Goal: Transaction & Acquisition: Purchase product/service

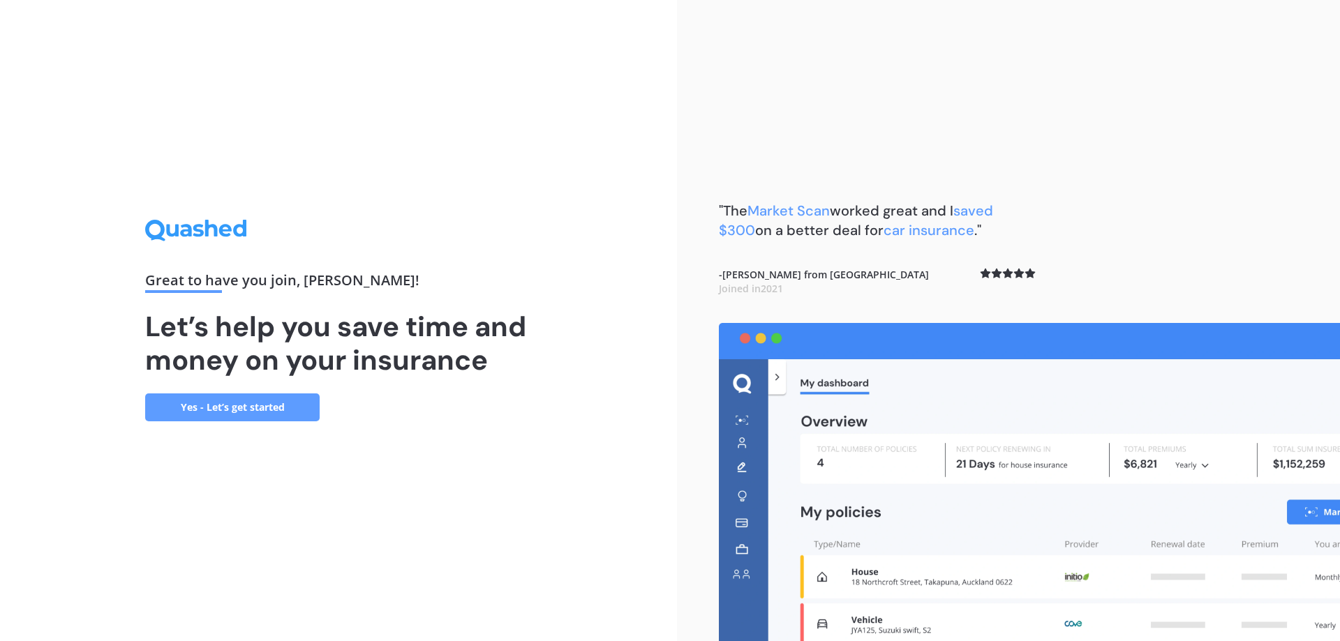
click at [204, 403] on link "Yes - Let’s get started" at bounding box center [232, 408] width 174 height 28
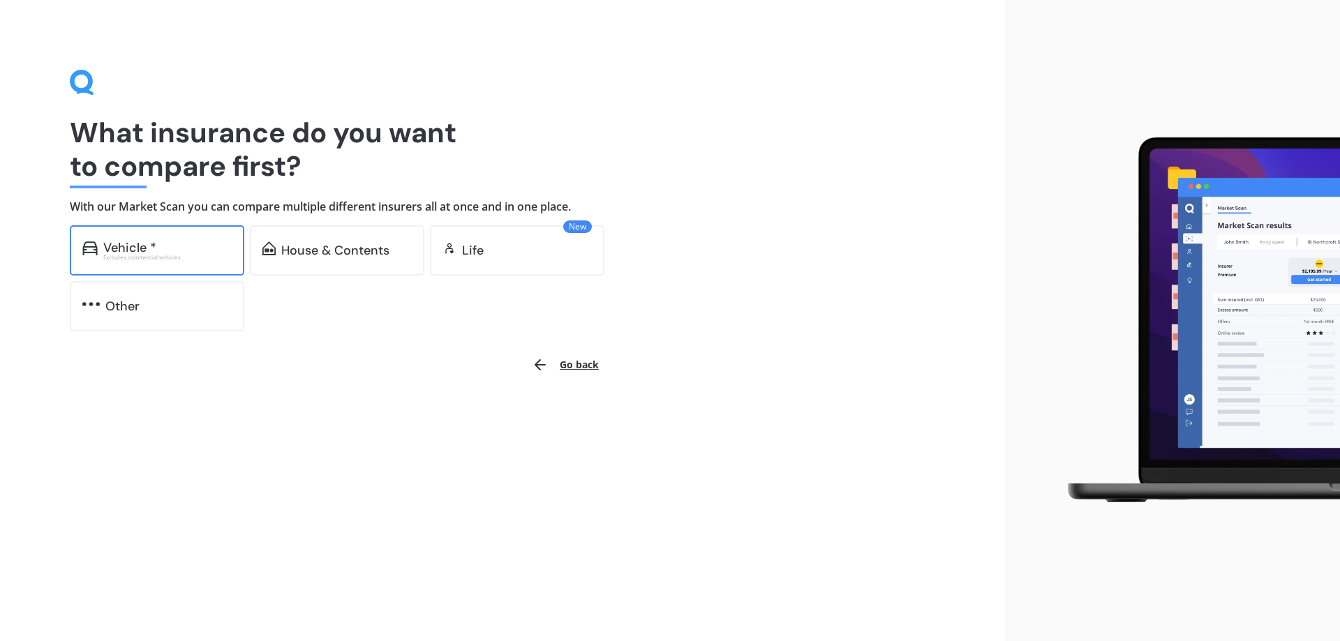
click at [156, 252] on div "Vehicle *" at bounding box center [167, 248] width 128 height 14
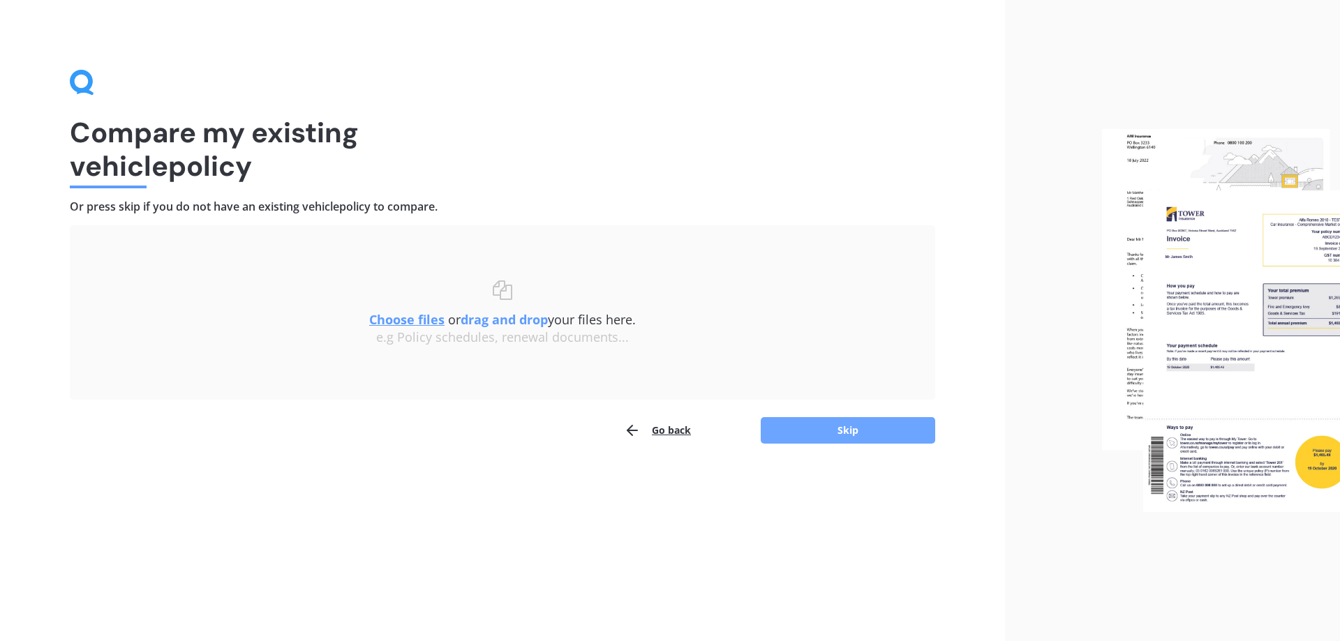
click at [906, 431] on button "Skip" at bounding box center [848, 430] width 174 height 27
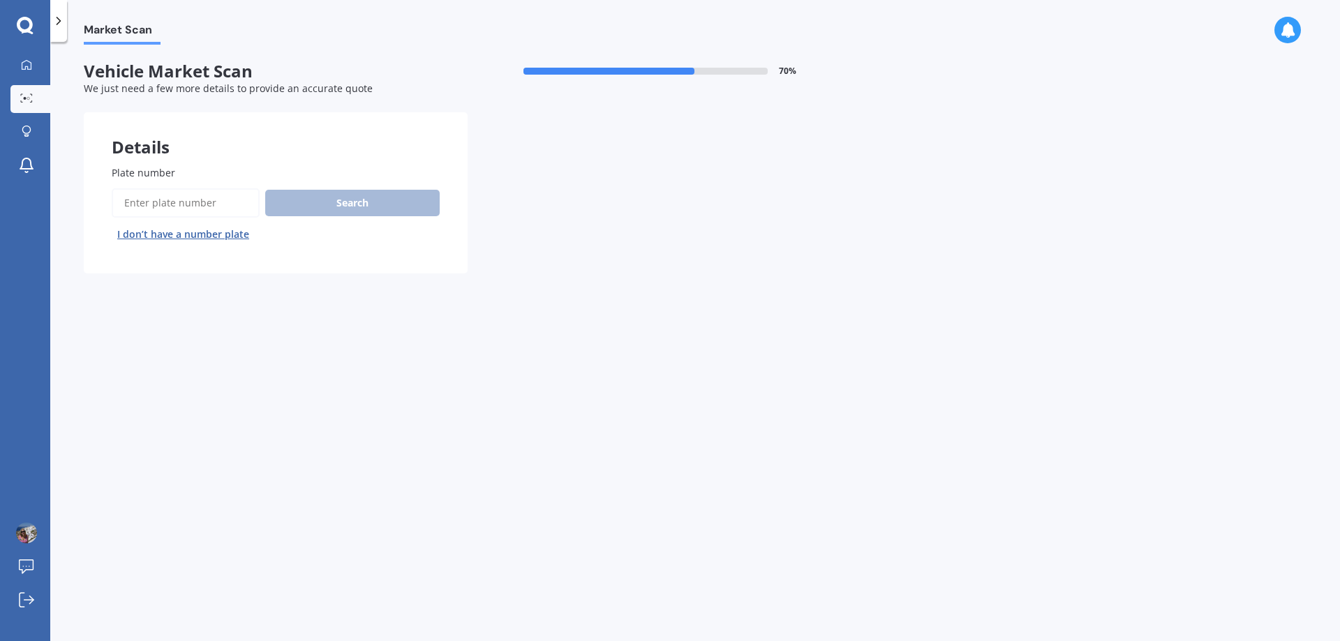
click at [155, 209] on input "Plate number" at bounding box center [186, 202] width 148 height 29
type input "nrm436"
click at [362, 207] on button "Search" at bounding box center [352, 203] width 174 height 27
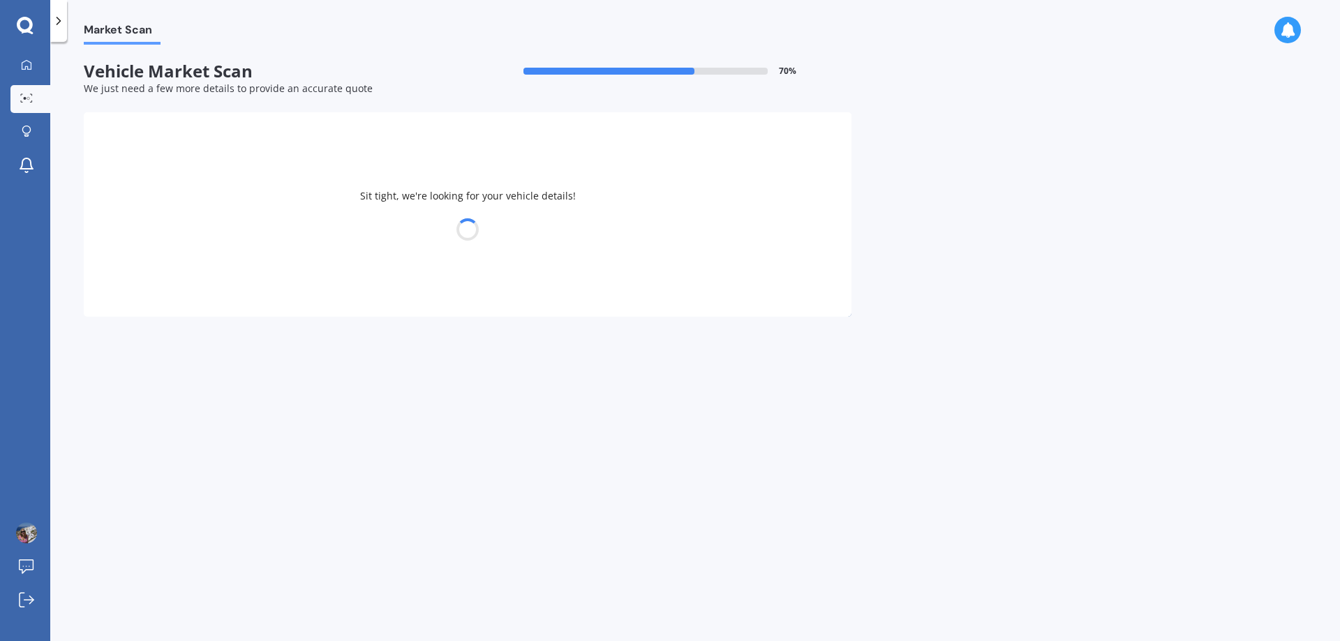
select select "NISSAN"
select select "LEAF"
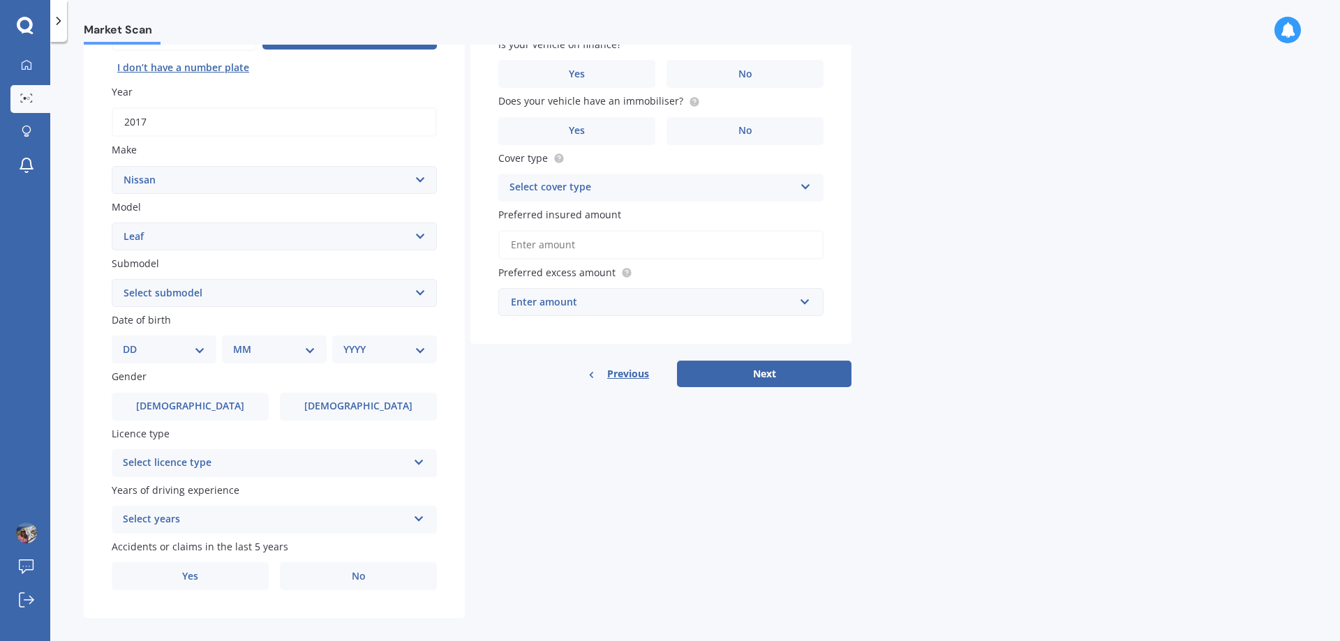
scroll to position [180, 0]
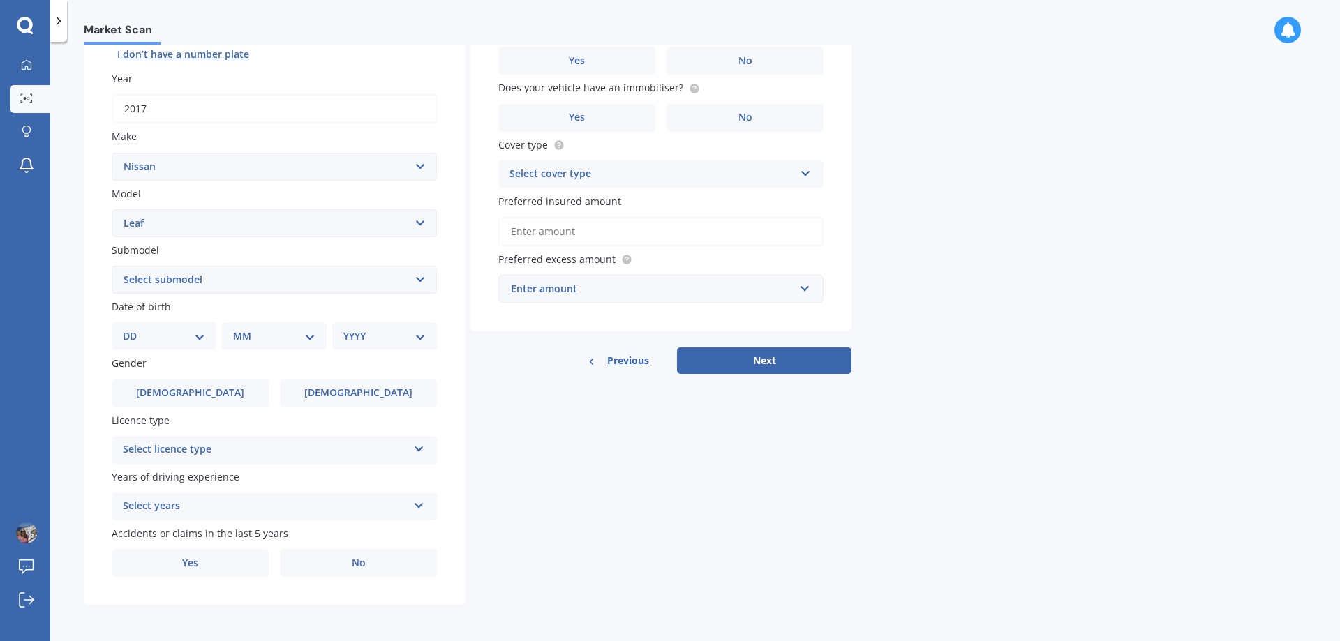
click at [201, 336] on select "DD 01 02 03 04 05 06 07 08 09 10 11 12 13 14 15 16 17 18 19 20 21 22 23 24 25 2…" at bounding box center [164, 336] width 82 height 15
select select "03"
click at [134, 329] on select "DD 01 02 03 04 05 06 07 08 09 10 11 12 13 14 15 16 17 18 19 20 21 22 23 24 25 2…" at bounding box center [164, 336] width 82 height 15
click at [312, 336] on select "MM 01 02 03 04 05 06 07 08 09 10 11 12" at bounding box center [277, 336] width 77 height 15
select select "07"
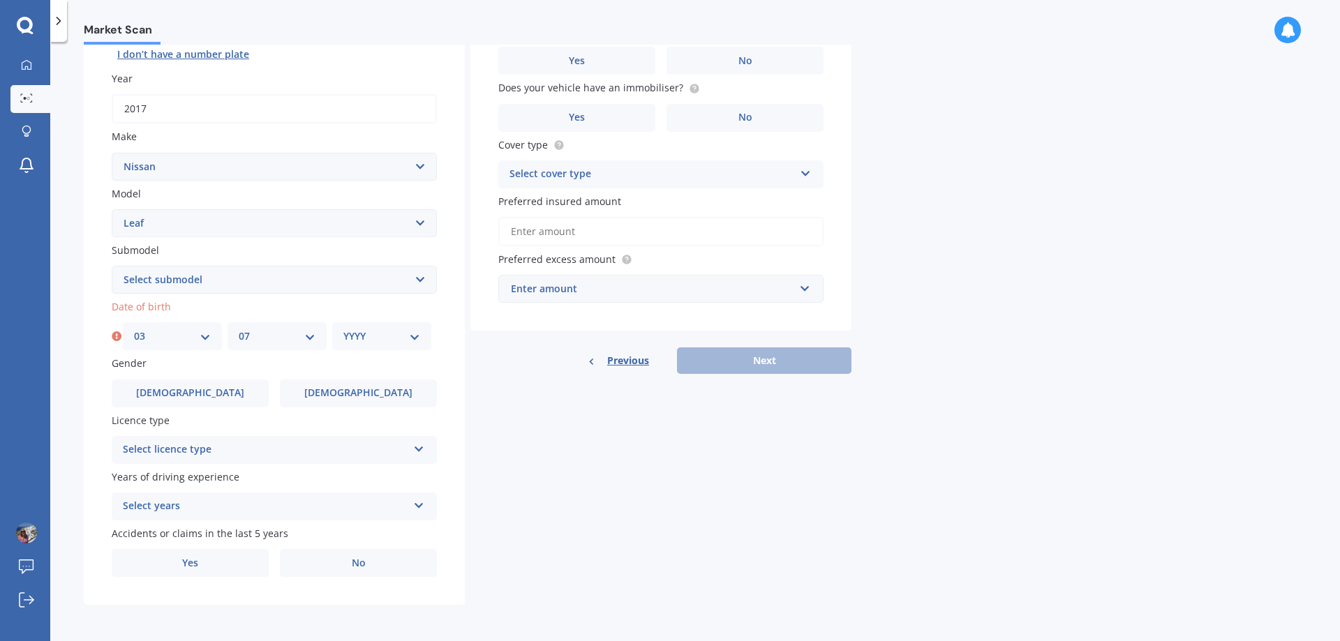
click at [239, 329] on select "MM 01 02 03 04 05 06 07 08 09 10 11 12" at bounding box center [277, 336] width 77 height 15
click at [420, 337] on div "YYYY 2025 2024 2023 2022 2021 2020 2019 2018 2017 2016 2015 2014 2013 2012 2011…" at bounding box center [381, 336] width 99 height 28
click at [412, 337] on select "YYYY 2025 2024 2023 2022 2021 2020 2019 2018 2017 2016 2015 2014 2013 2012 2011…" at bounding box center [381, 336] width 77 height 15
select select "1981"
click at [343, 329] on select "YYYY 2025 2024 2023 2022 2021 2020 2019 2018 2017 2016 2015 2014 2013 2012 2011…" at bounding box center [381, 336] width 77 height 15
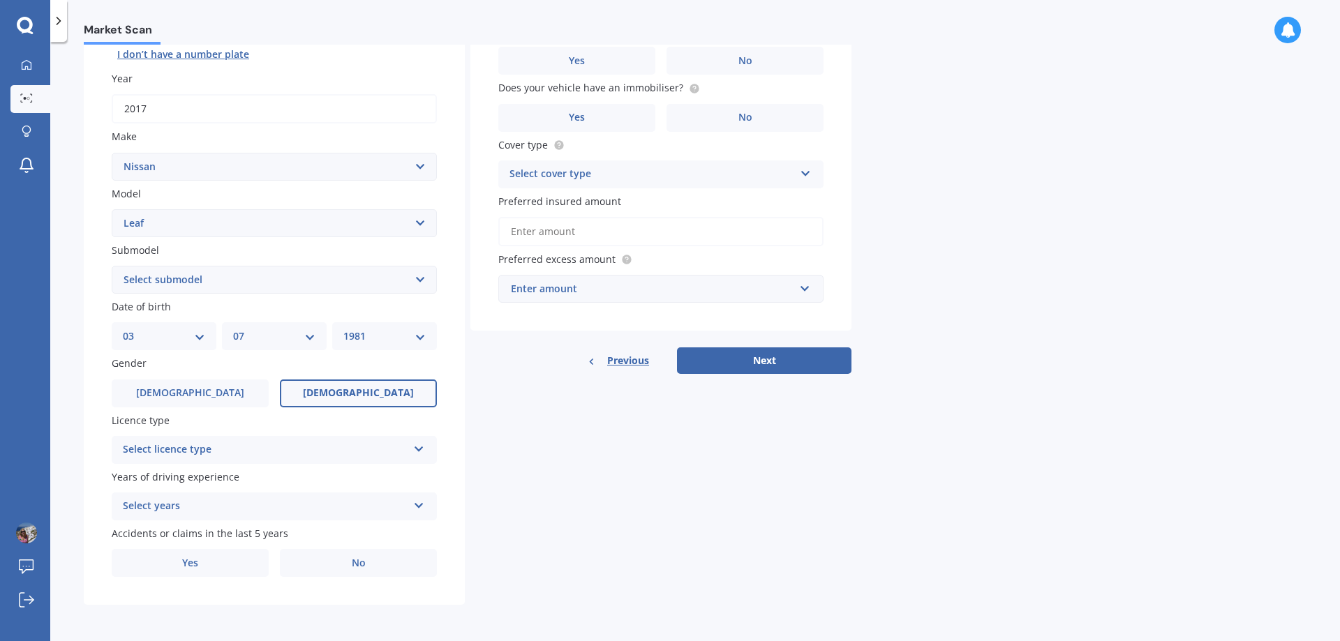
click at [379, 391] on label "[DEMOGRAPHIC_DATA]" at bounding box center [358, 394] width 157 height 28
click at [0, 0] on input "[DEMOGRAPHIC_DATA]" at bounding box center [0, 0] width 0 height 0
click at [423, 451] on icon at bounding box center [419, 447] width 12 height 10
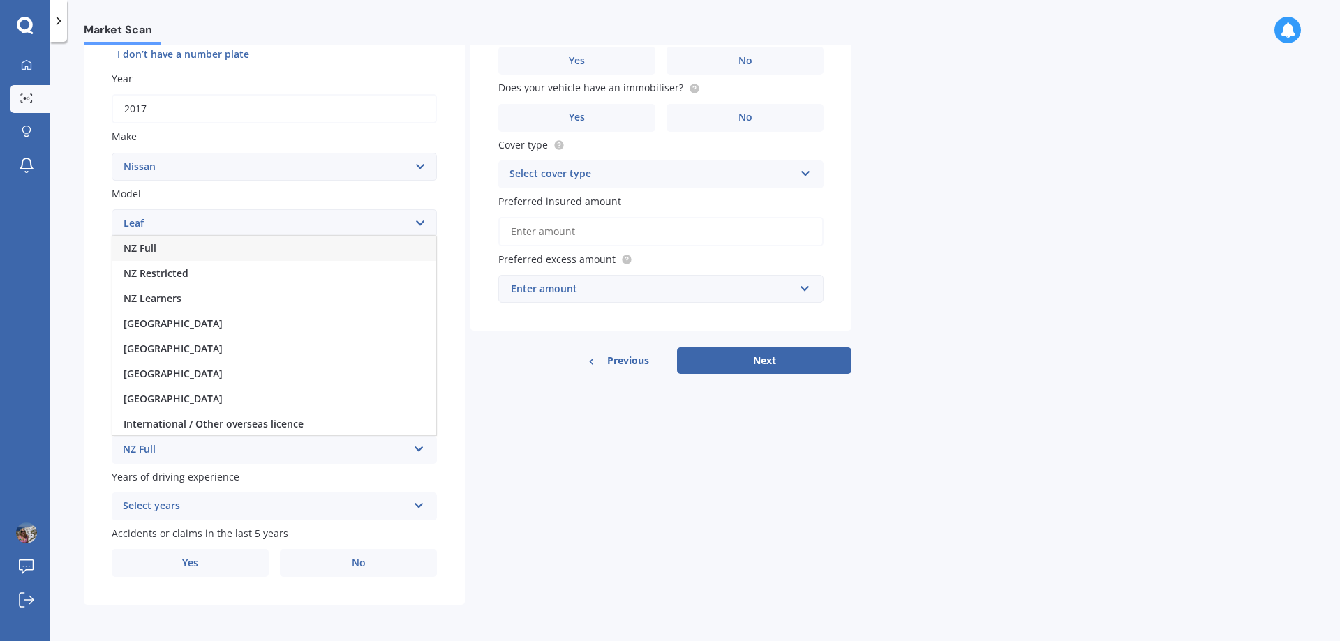
click at [148, 246] on span "NZ Full" at bounding box center [140, 247] width 33 height 13
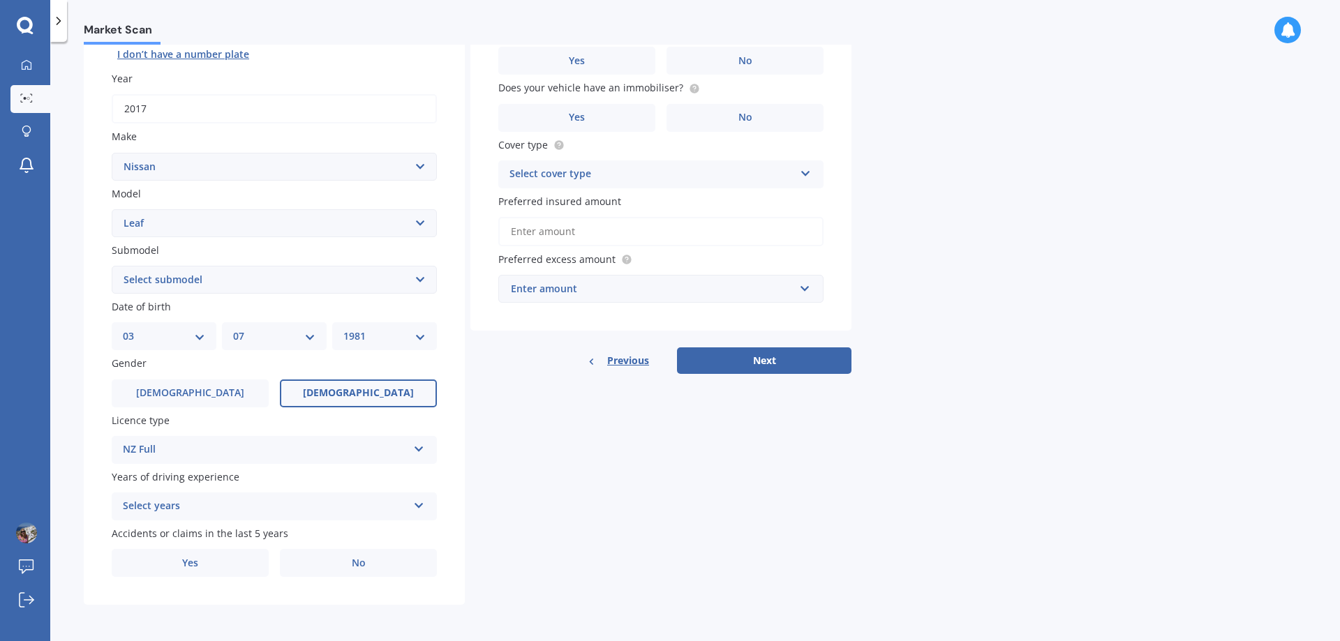
click at [422, 508] on icon at bounding box center [419, 503] width 12 height 10
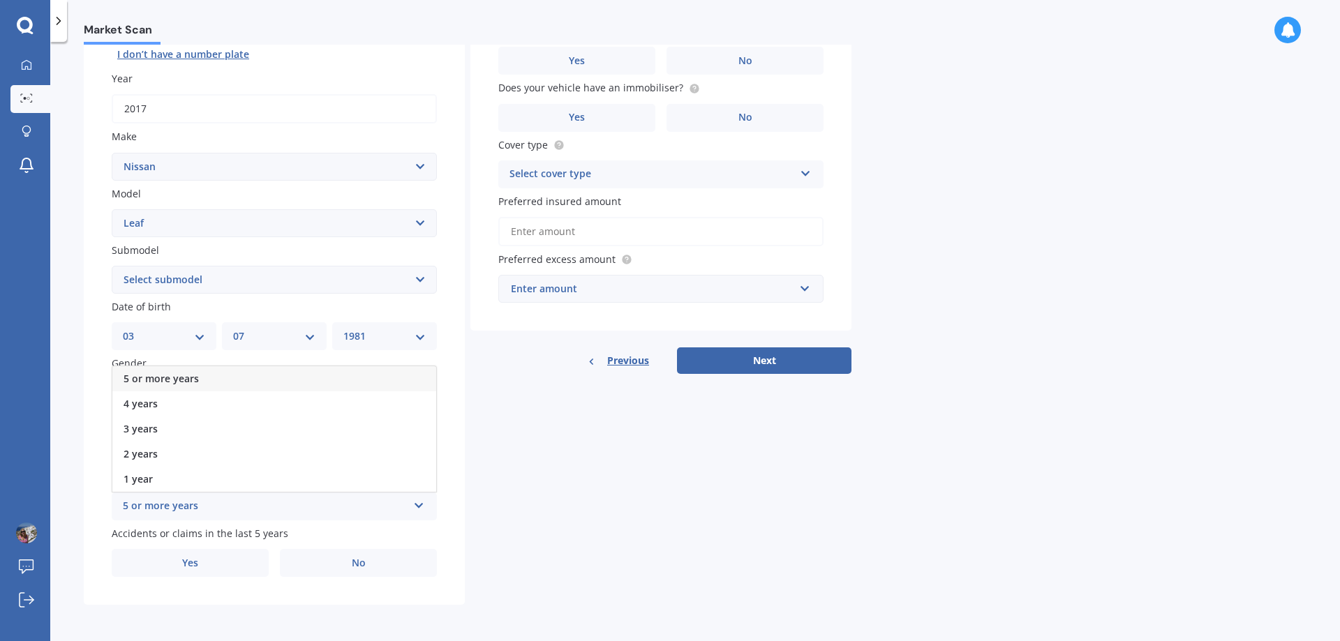
click at [195, 380] on span "5 or more years" at bounding box center [161, 378] width 75 height 13
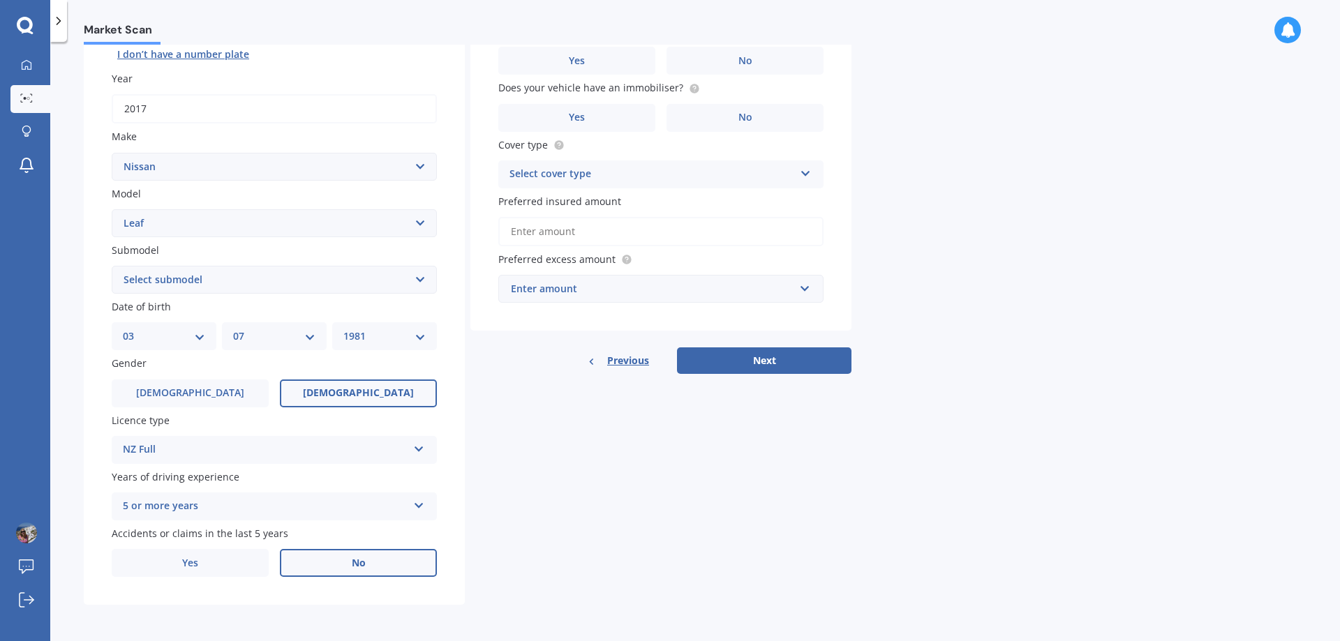
click at [347, 562] on label "No" at bounding box center [358, 563] width 157 height 28
click at [0, 0] on input "No" at bounding box center [0, 0] width 0 height 0
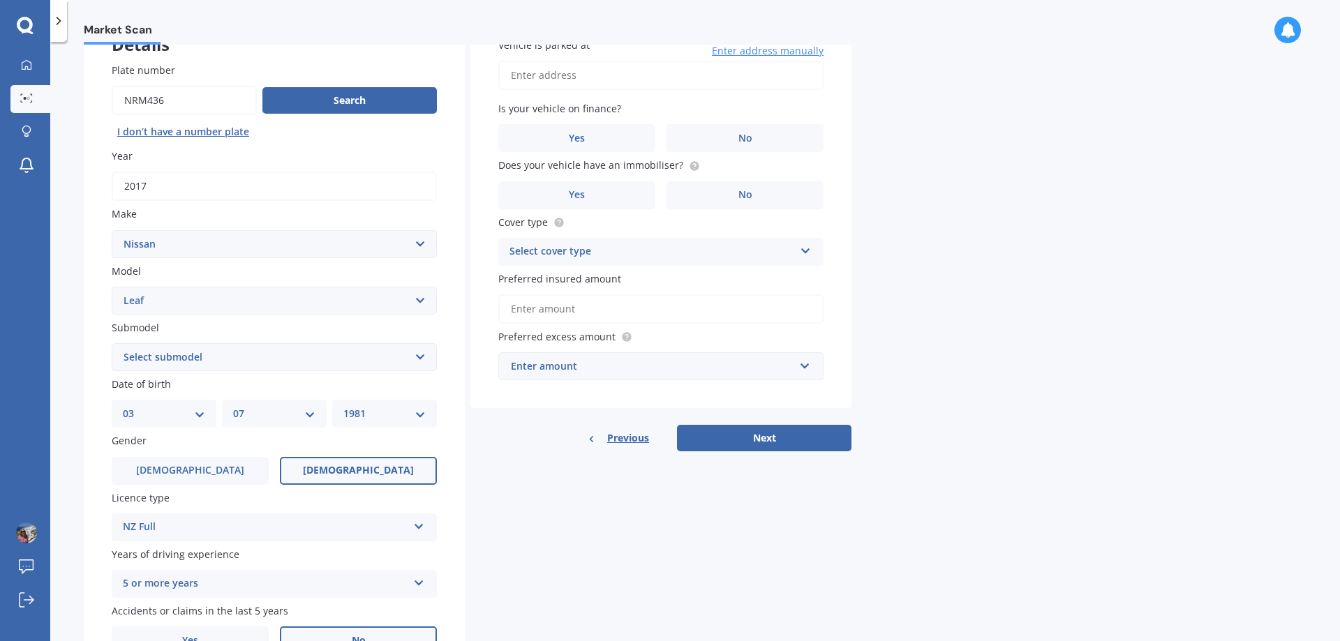
scroll to position [0, 0]
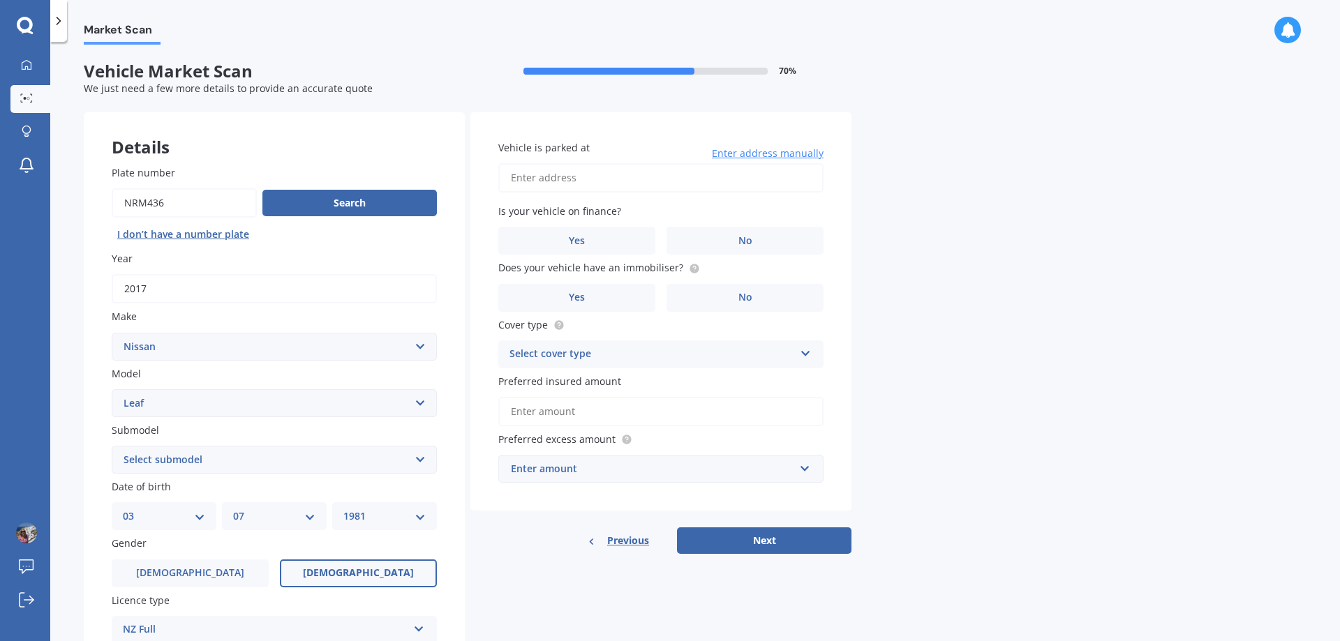
click at [542, 181] on input "Vehicle is parked at" at bounding box center [660, 177] width 325 height 29
type input "[STREET_ADDRESS]"
click at [768, 246] on label "No" at bounding box center [745, 241] width 157 height 28
click at [0, 0] on input "No" at bounding box center [0, 0] width 0 height 0
click at [782, 291] on label "No" at bounding box center [745, 298] width 157 height 28
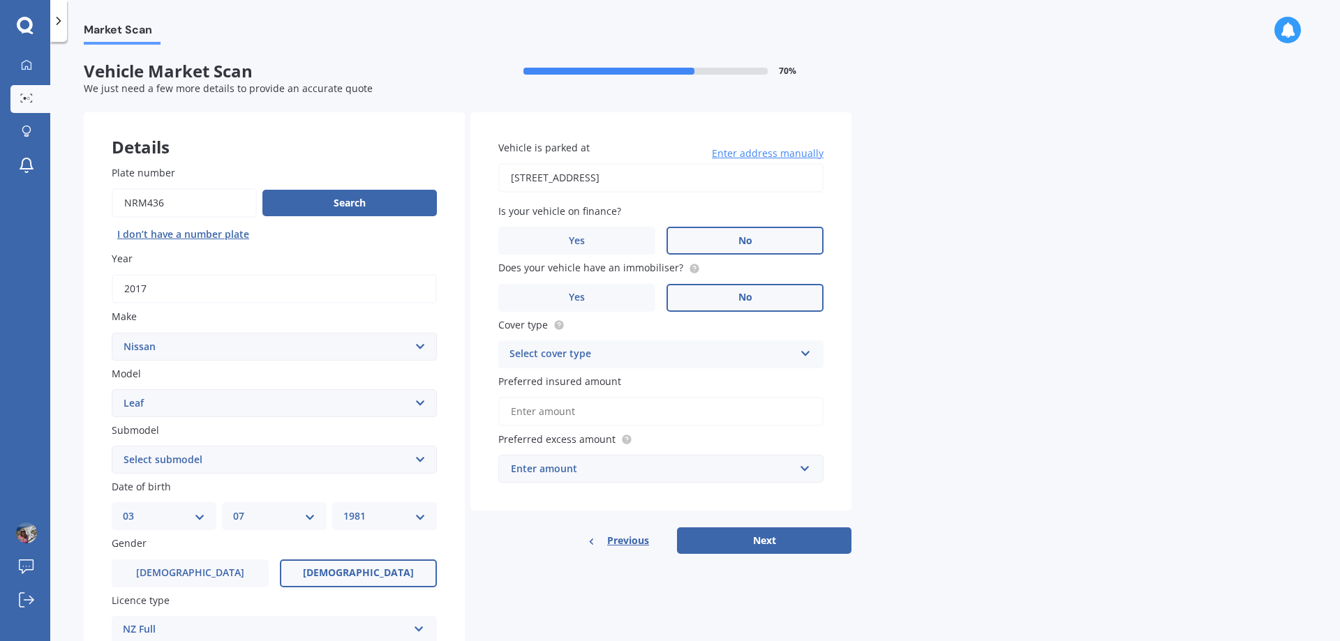
click at [0, 0] on input "No" at bounding box center [0, 0] width 0 height 0
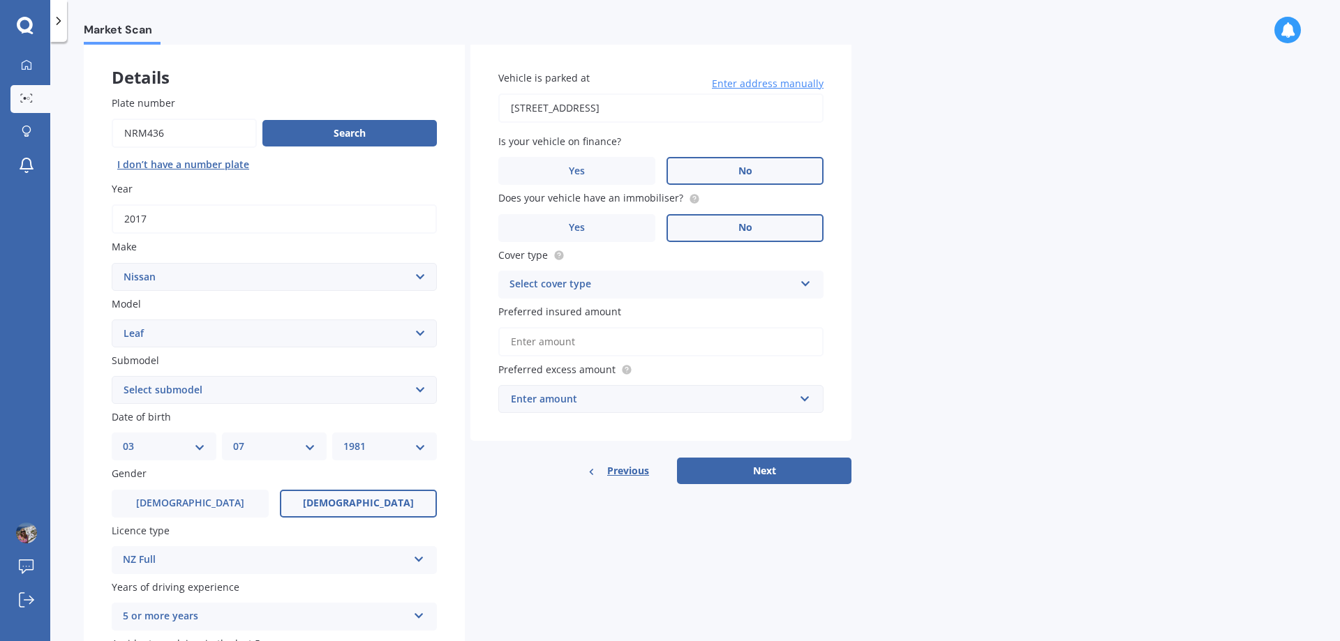
click at [805, 281] on icon at bounding box center [806, 281] width 12 height 10
click at [546, 308] on span "Comprehensive" at bounding box center [547, 311] width 74 height 13
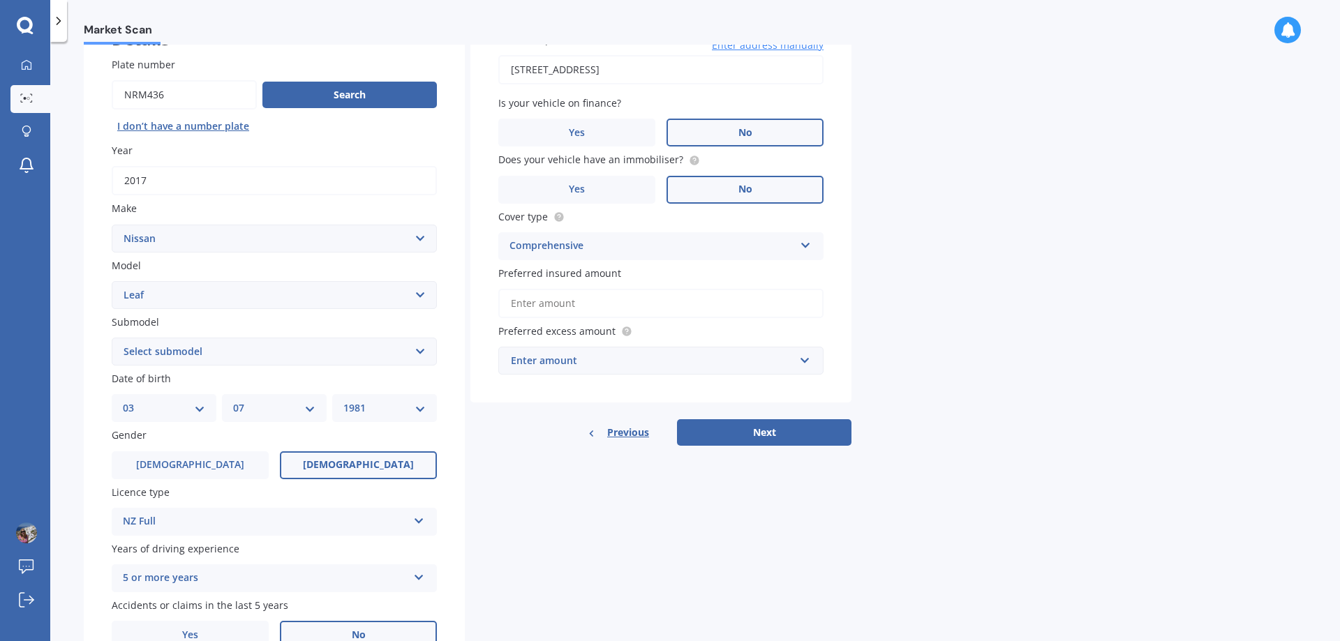
scroll to position [140, 0]
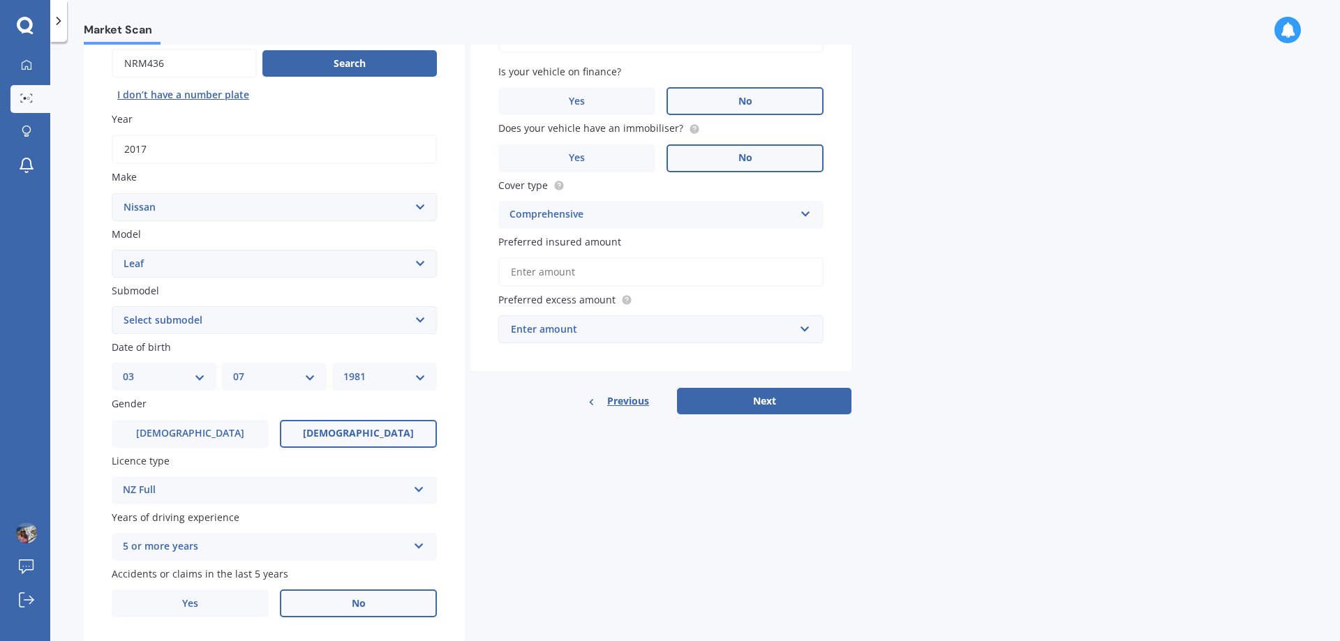
click at [521, 271] on input "Preferred insured amount" at bounding box center [660, 272] width 325 height 29
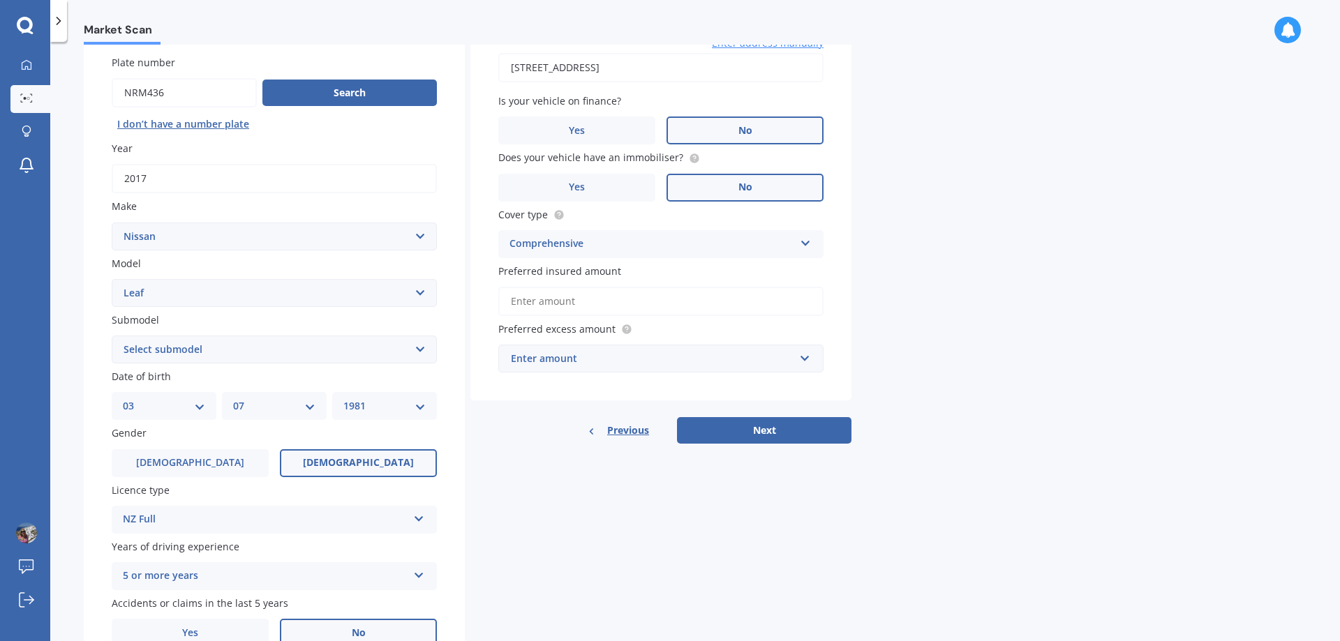
scroll to position [180, 0]
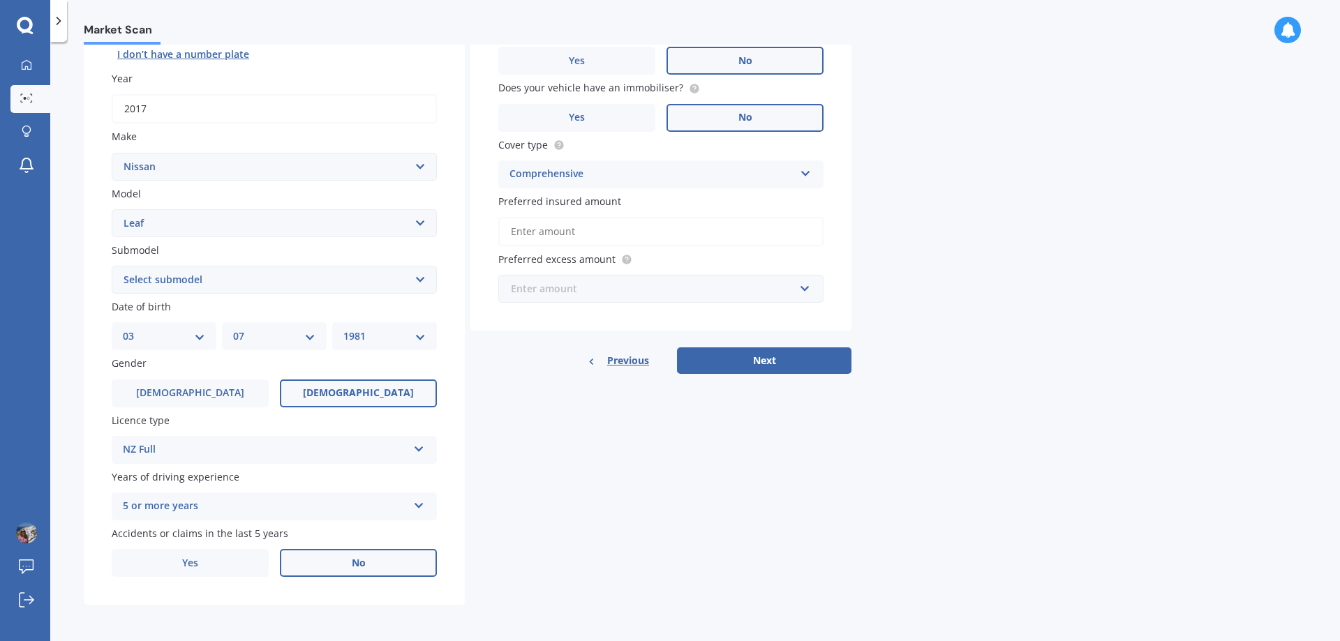
click at [806, 289] on input "text" at bounding box center [656, 289] width 313 height 27
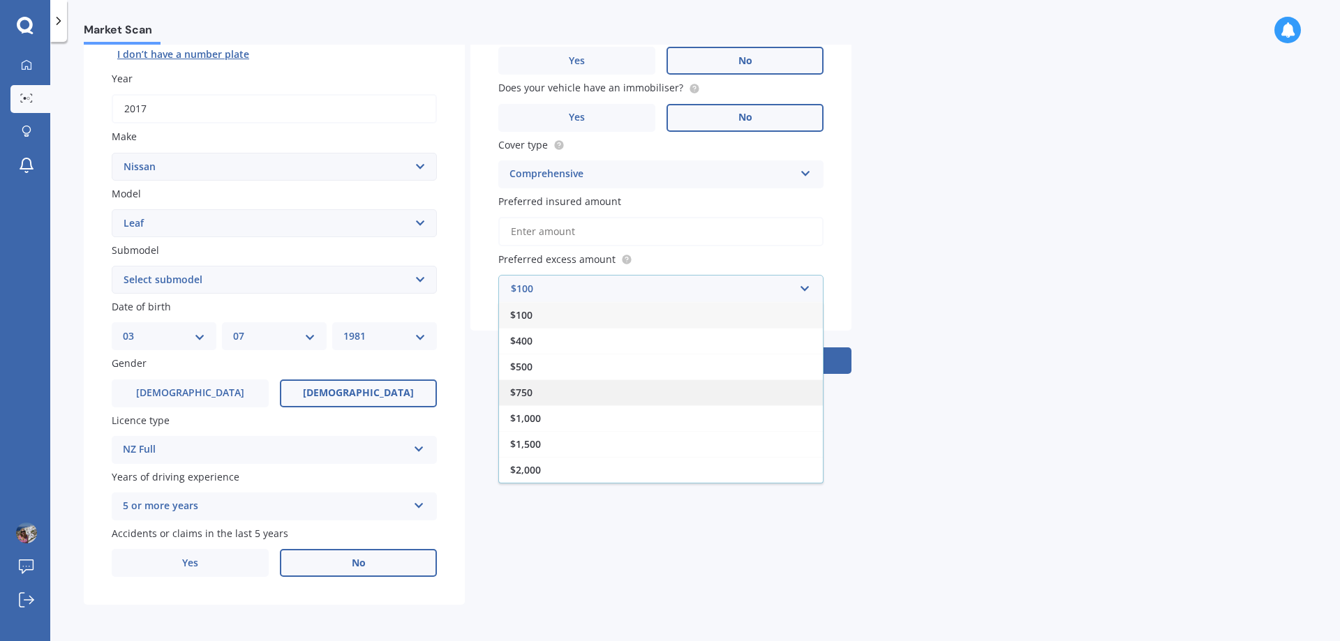
click at [516, 391] on span "$750" at bounding box center [521, 392] width 22 height 13
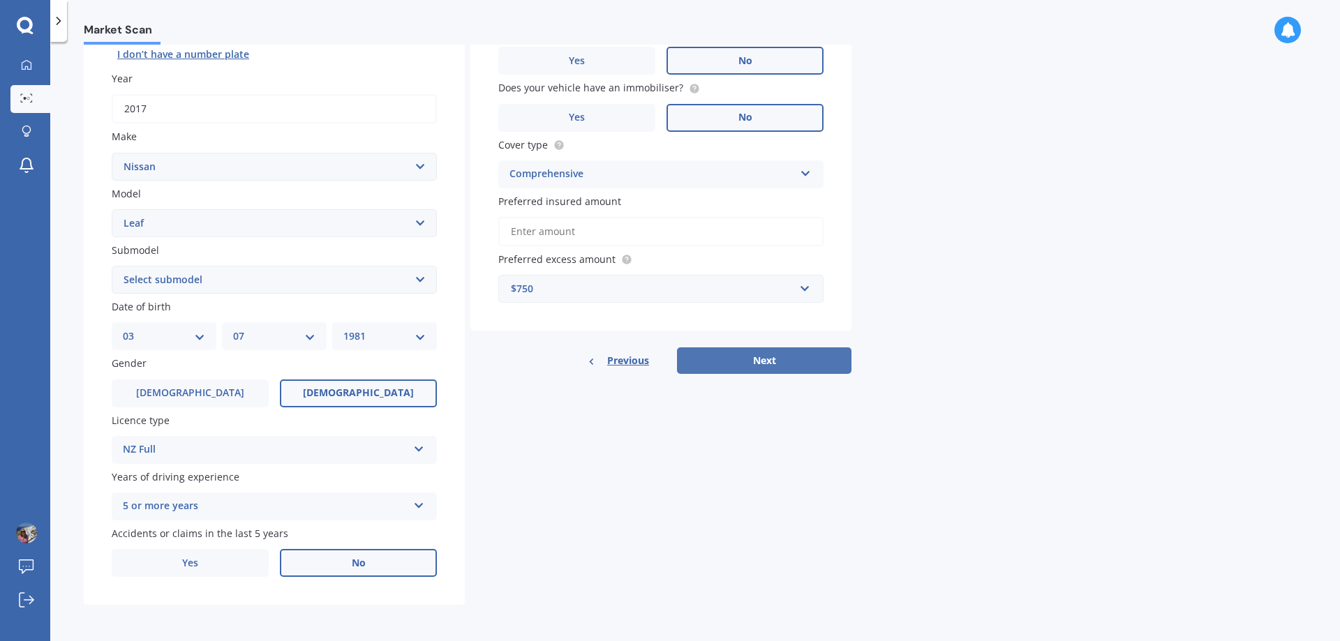
click at [761, 358] on button "Next" at bounding box center [764, 361] width 174 height 27
click at [421, 279] on select "Select submodel EV Hybrid" at bounding box center [274, 280] width 325 height 28
select select "EV"
click at [112, 266] on select "Select submodel EV Hybrid" at bounding box center [274, 280] width 325 height 28
click at [549, 232] on input "Preferred insured amount" at bounding box center [660, 231] width 325 height 29
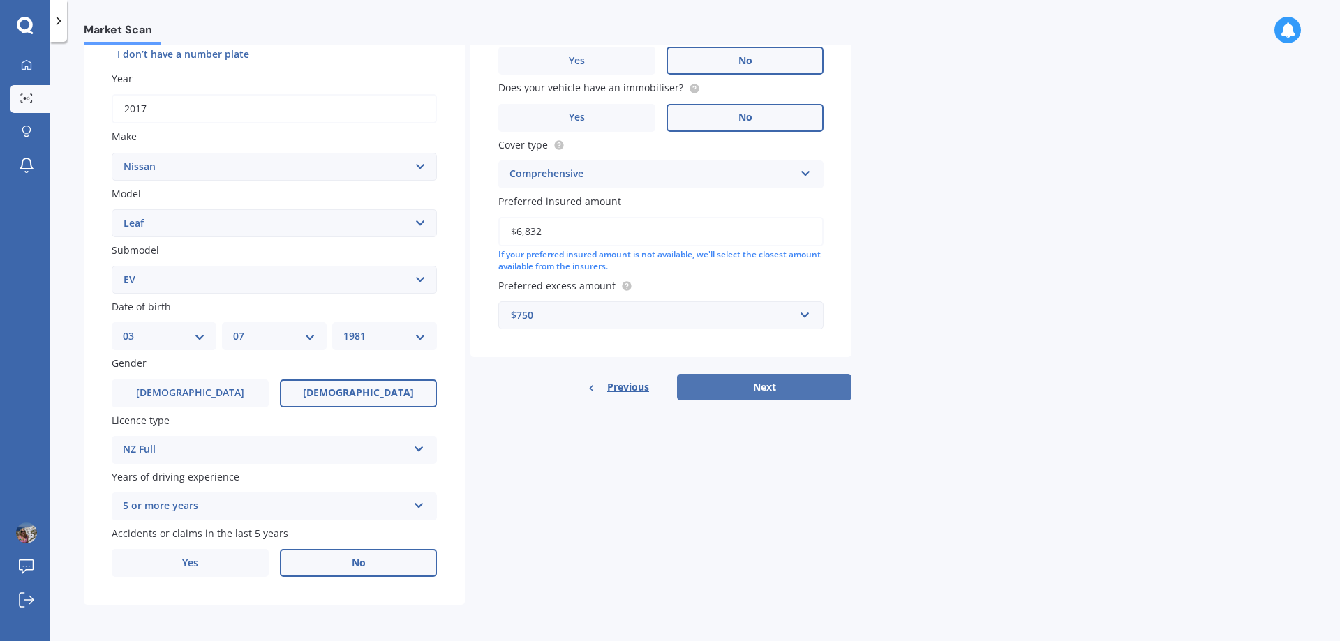
type input "$6,832"
click at [799, 386] on button "Next" at bounding box center [764, 387] width 174 height 27
select select "03"
select select "07"
select select "1981"
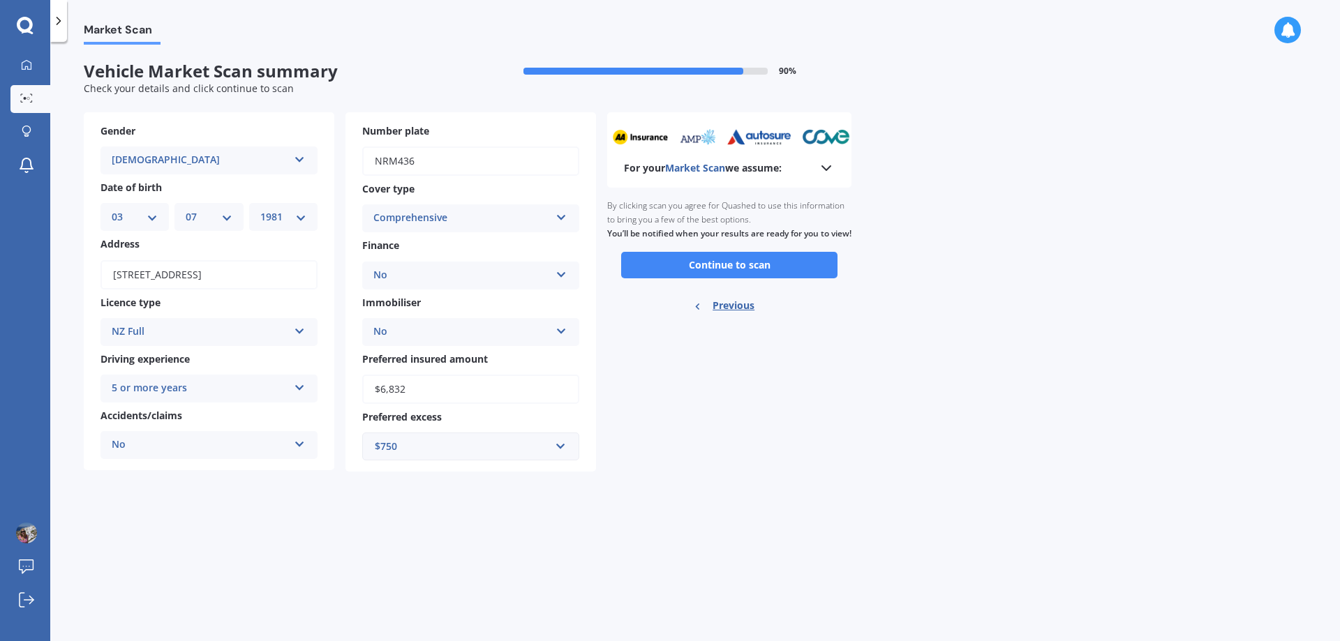
scroll to position [0, 0]
click at [761, 273] on button "Continue to scan" at bounding box center [729, 265] width 216 height 27
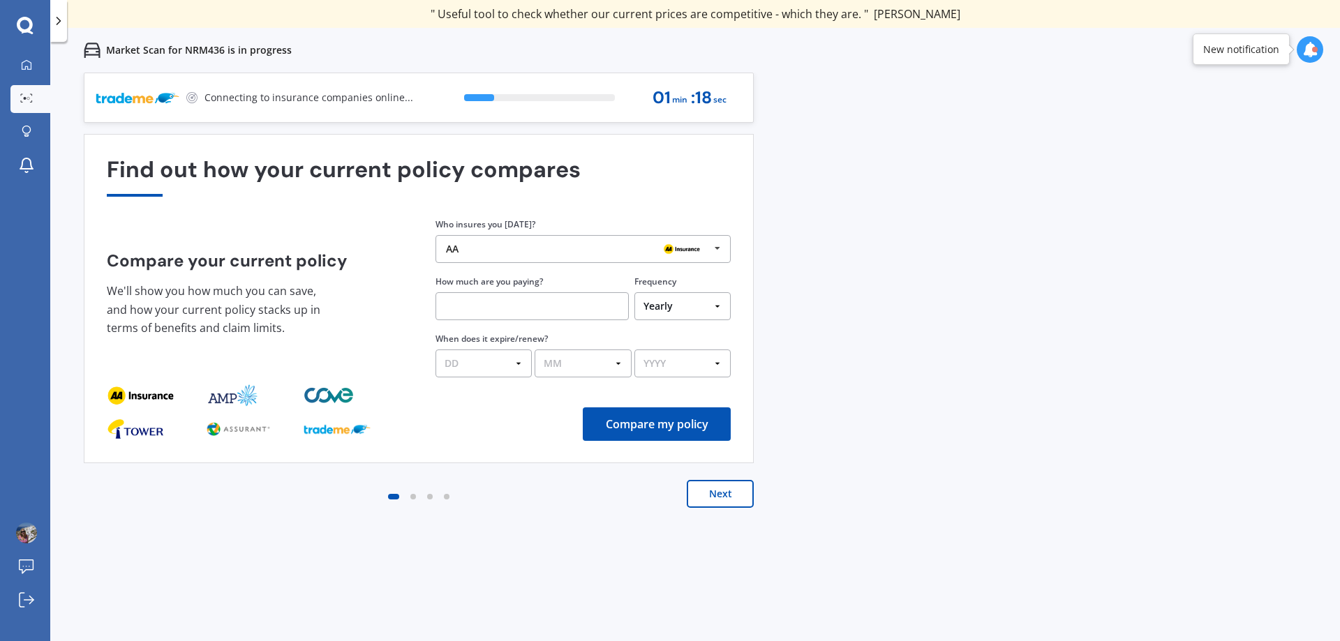
click at [715, 248] on icon at bounding box center [717, 249] width 21 height 26
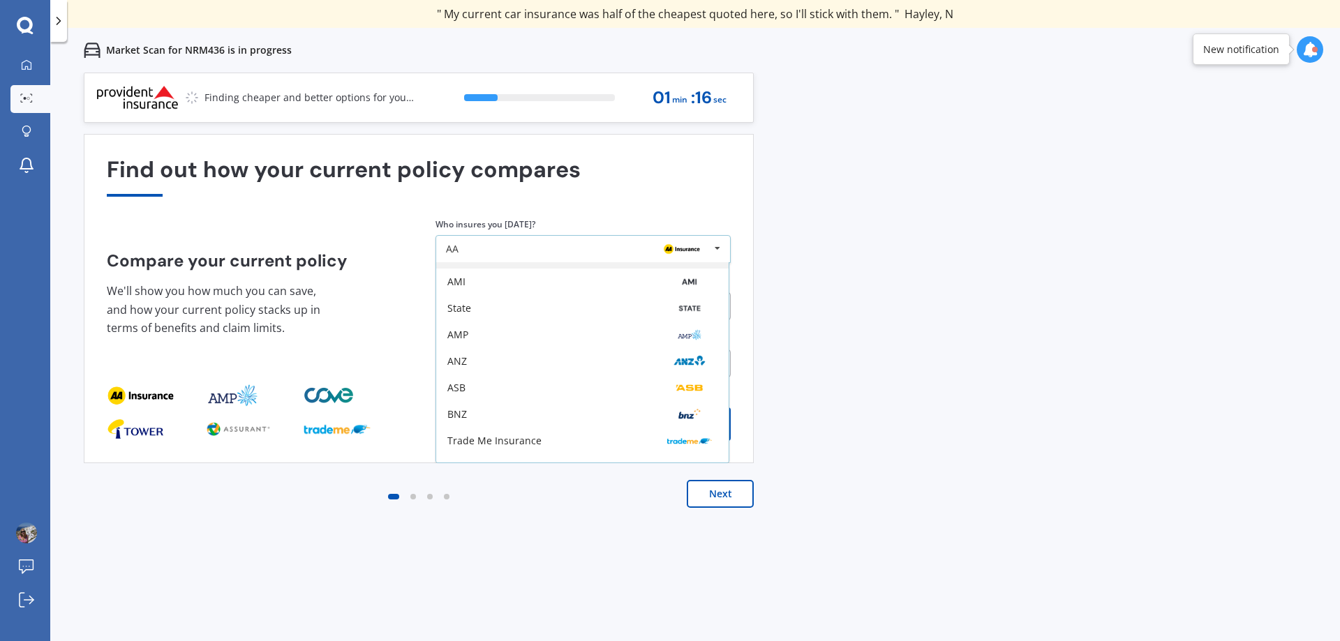
scroll to position [70, 0]
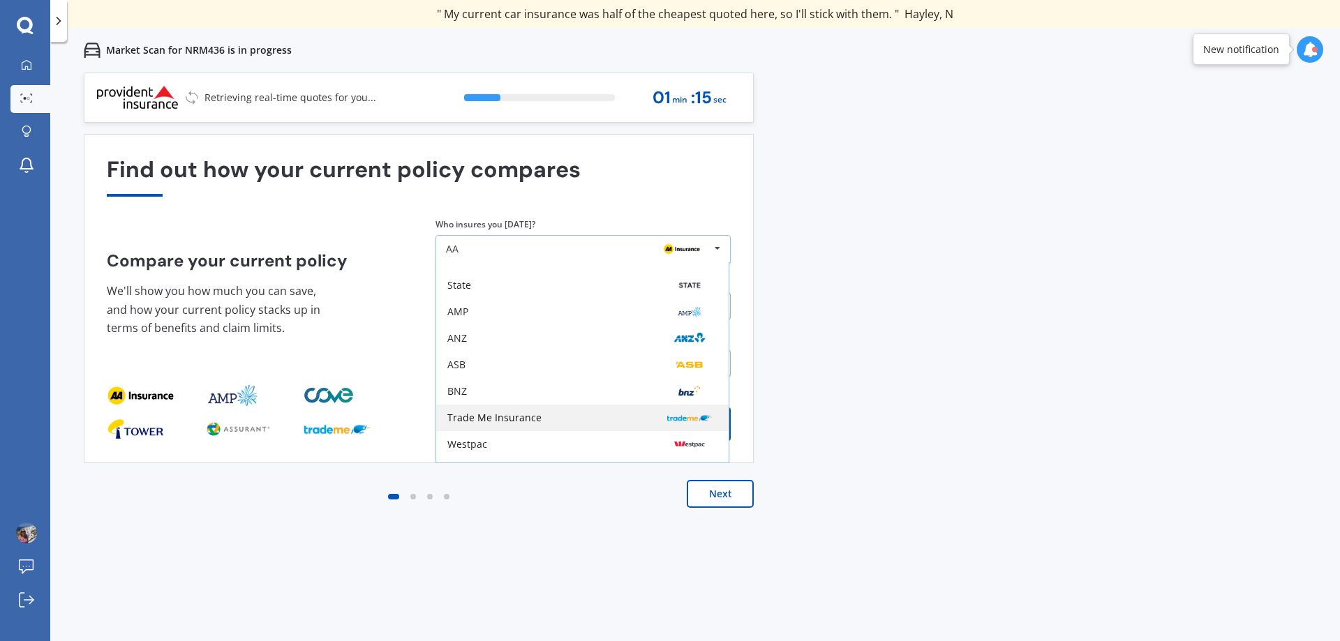
click at [548, 412] on div "Trade Me Insurance" at bounding box center [582, 418] width 292 height 27
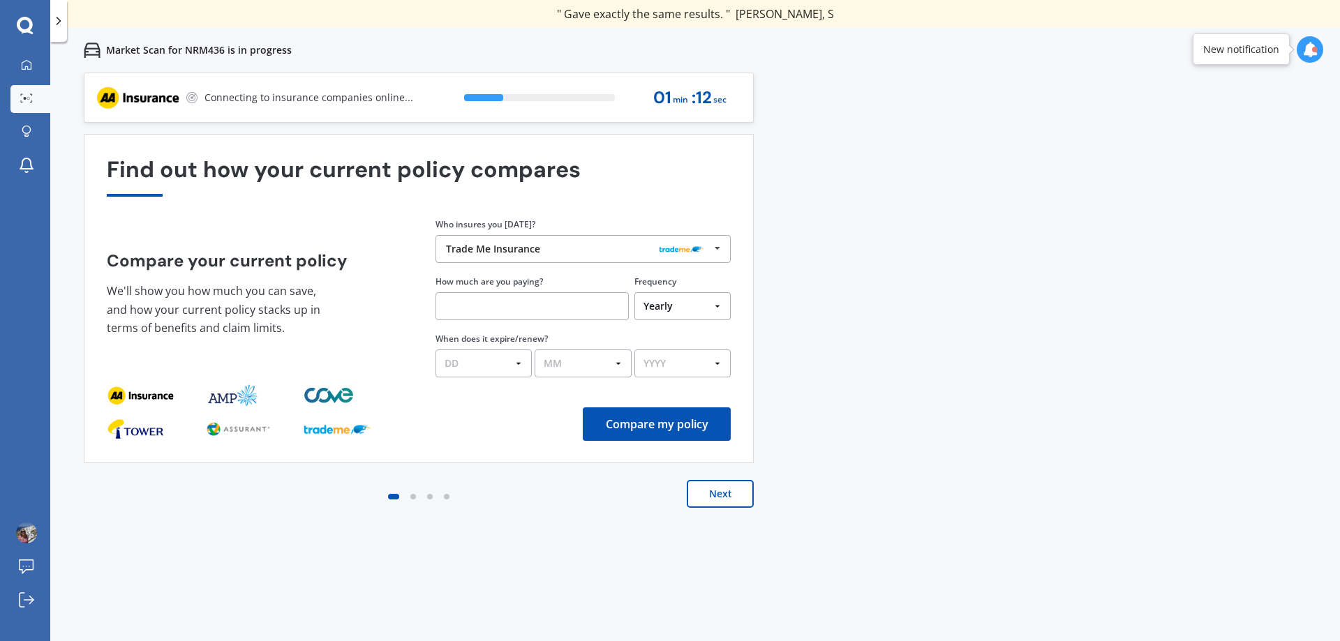
click at [484, 311] on input "text" at bounding box center [531, 306] width 193 height 28
type input "$629.94"
click at [705, 427] on button "Compare my policy" at bounding box center [657, 424] width 148 height 33
click at [517, 364] on select "DD 01 02 03 04 05 06 07 08 09 10 11 12 13 14 15 16 17 18 19 20 21 22 23 24 25 2…" at bounding box center [483, 364] width 96 height 28
select select "06"
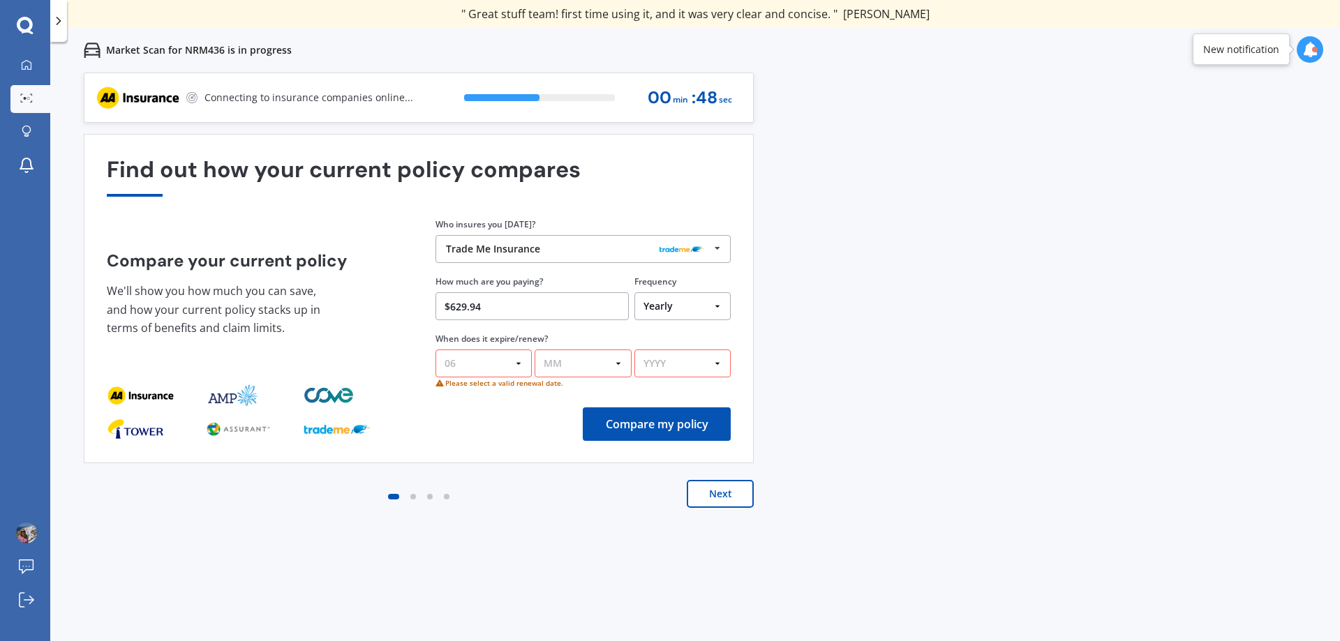
click at [435, 350] on select "DD 01 02 03 04 05 06 07 08 09 10 11 12 13 14 15 16 17 18 19 20 21 22 23 24 25 2…" at bounding box center [483, 364] width 96 height 28
click at [618, 364] on select "MM 01 02 03 04 05 06 07 08 09 10 11 12" at bounding box center [583, 364] width 96 height 28
select select "08"
click at [535, 350] on select "MM 01 02 03 04 05 06 07 08 09 10 11 12" at bounding box center [583, 364] width 96 height 28
click at [720, 359] on select "YYYY 2026 2025 2024" at bounding box center [682, 364] width 96 height 28
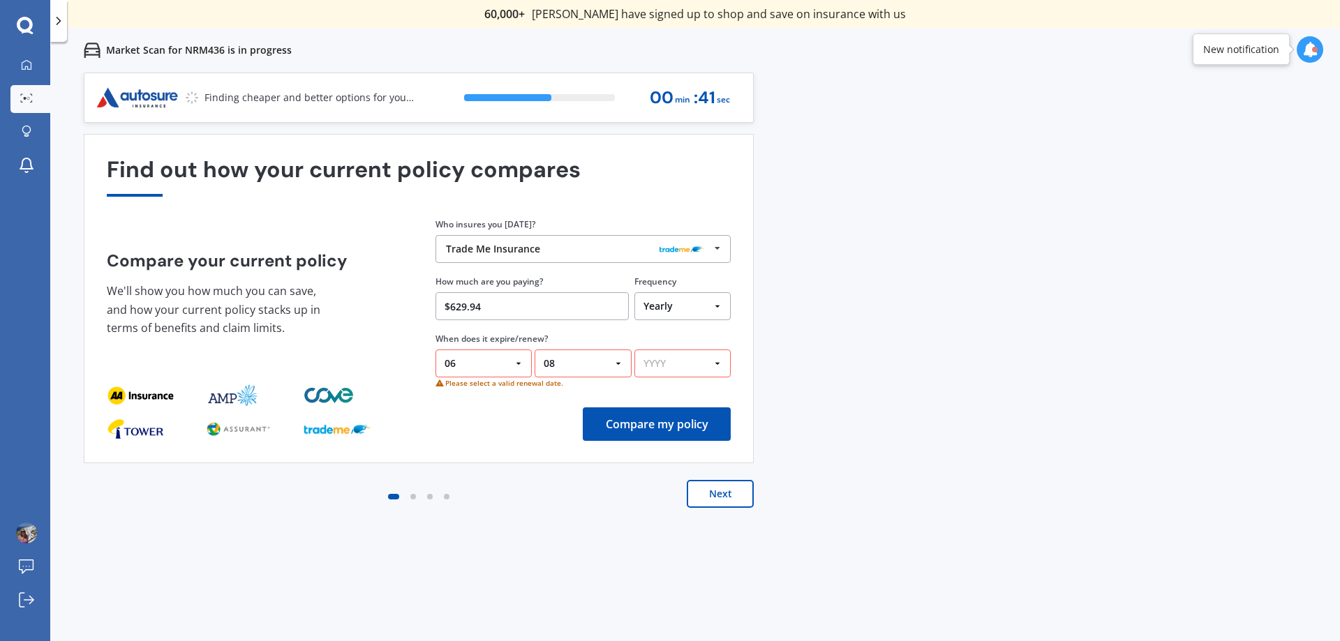
select select "2026"
click at [634, 350] on select "YYYY 2026 2025 2024" at bounding box center [682, 364] width 96 height 28
click at [657, 412] on button "Compare my policy" at bounding box center [657, 424] width 148 height 33
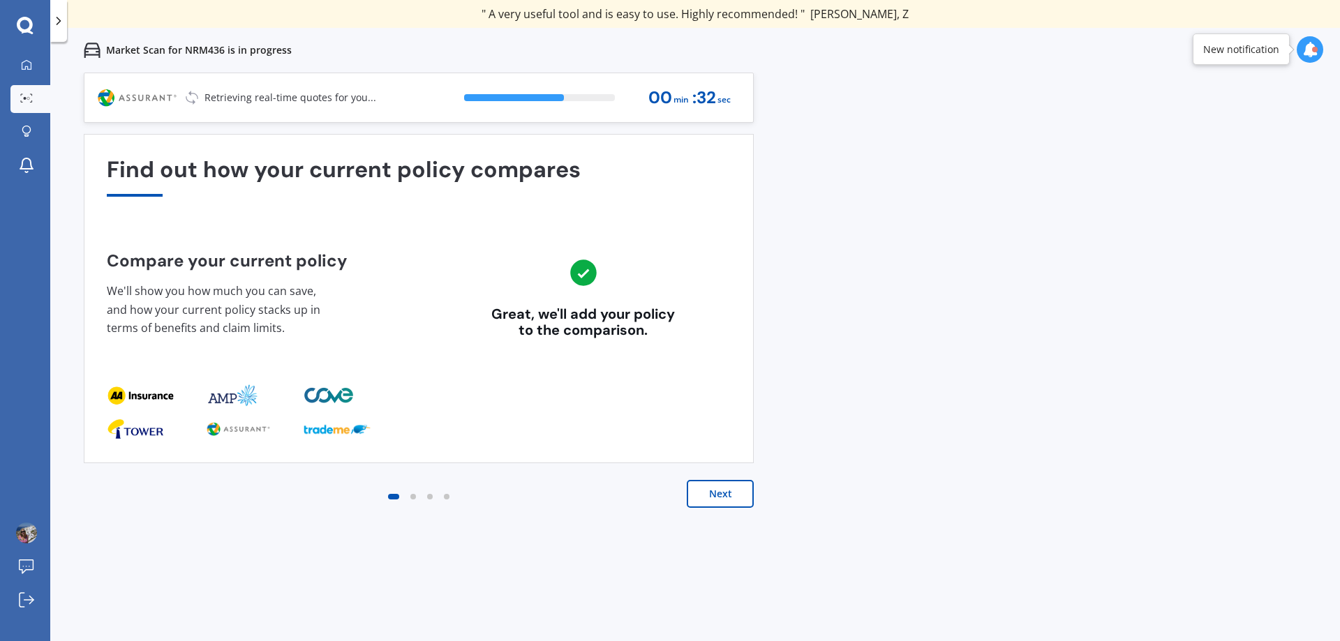
click at [721, 500] on button "Next" at bounding box center [720, 494] width 67 height 28
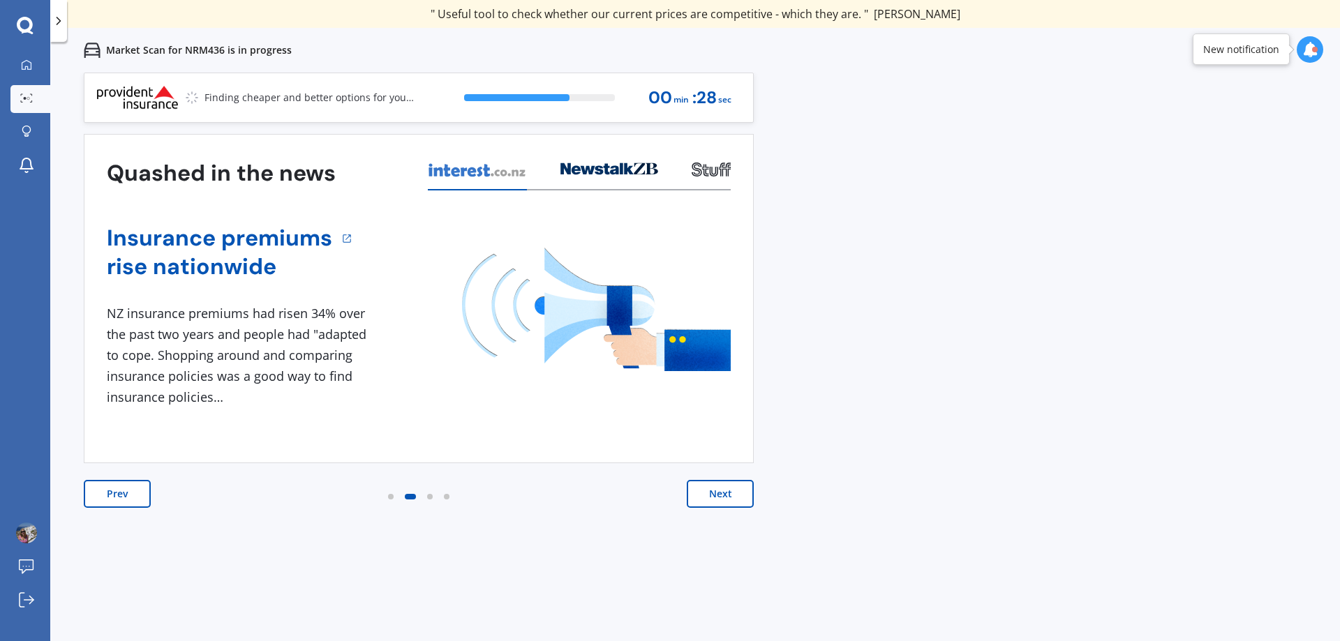
click at [721, 500] on button "Next" at bounding box center [720, 494] width 67 height 28
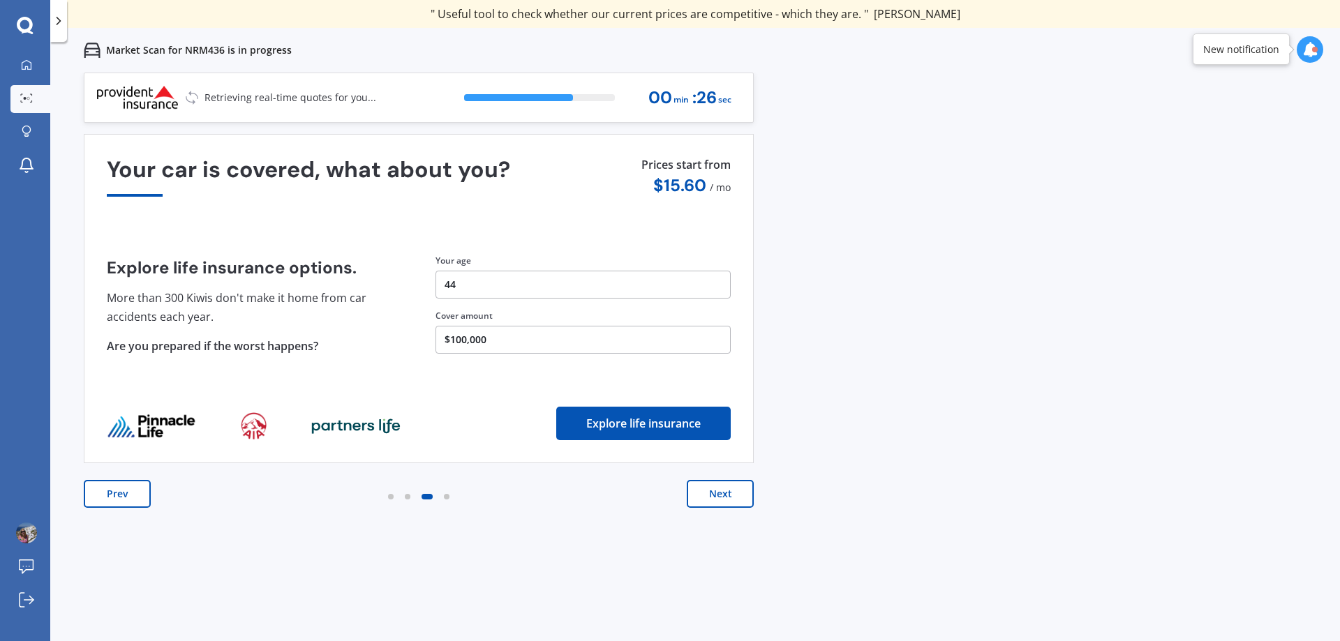
click at [721, 500] on button "Next" at bounding box center [720, 494] width 67 height 28
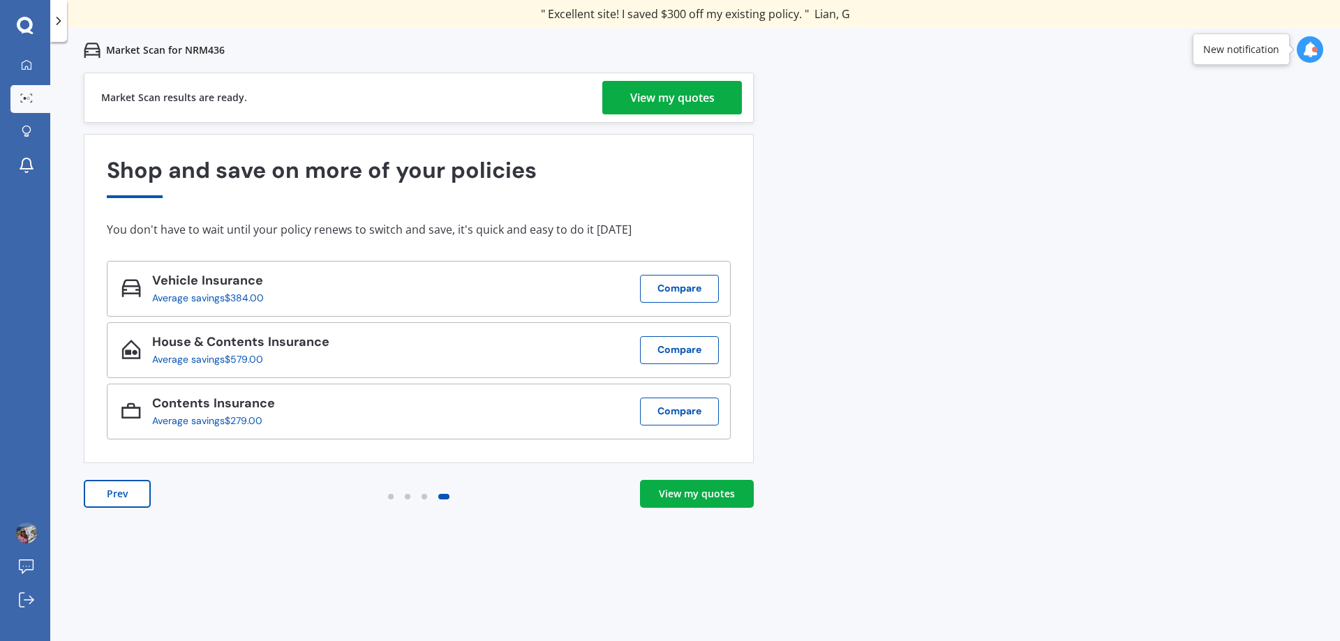
click at [694, 482] on link "View my quotes" at bounding box center [697, 494] width 114 height 28
